Goal: Information Seeking & Learning: Check status

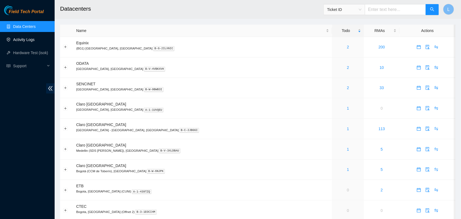
click at [17, 38] on link "Activity Logs" at bounding box center [24, 39] width 22 height 4
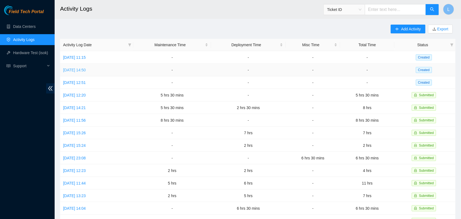
click at [82, 69] on link "[DATE] 14:50" at bounding box center [74, 70] width 23 height 4
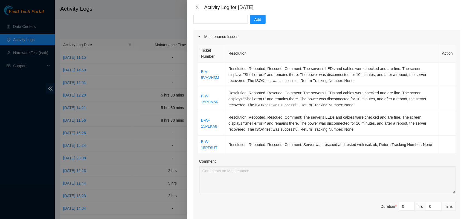
scroll to position [69, 0]
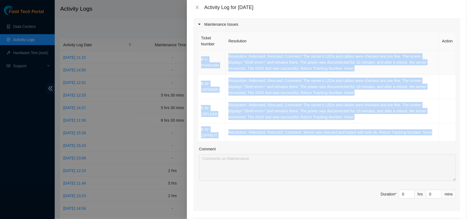
drag, startPoint x: 428, startPoint y: 133, endPoint x: 202, endPoint y: 60, distance: 237.9
click at [202, 60] on tbody "B-V-5VHVH3M Resolution: Rebooted, Rescued, Comment: The server's LEDs and cable…" at bounding box center [327, 95] width 258 height 91
copy tbody "B-V-5VHVH3M Resolution: Rebooted, Rescued, Comment: The server's LEDs and cable…"
click at [197, 8] on icon "close" at bounding box center [197, 7] width 4 height 4
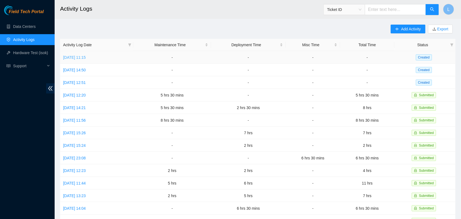
click at [76, 59] on link "[DATE] 11:15" at bounding box center [74, 57] width 23 height 4
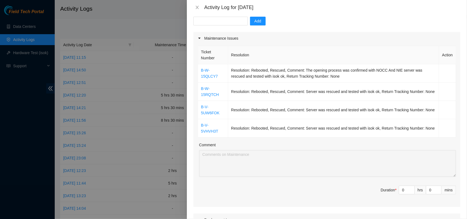
scroll to position [64, 0]
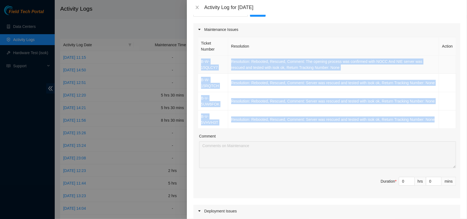
drag, startPoint x: 436, startPoint y: 120, endPoint x: 201, endPoint y: 62, distance: 242.2
click at [201, 62] on tbody "B-W-15QLCY7 Resolution: Rebooted, Rescued, Comment: The opening process was con…" at bounding box center [327, 91] width 258 height 73
copy tbody "B-W-15QLCY7 Resolution: Rebooted, Rescued, Comment: The opening process was con…"
